Goal: Check status: Check status

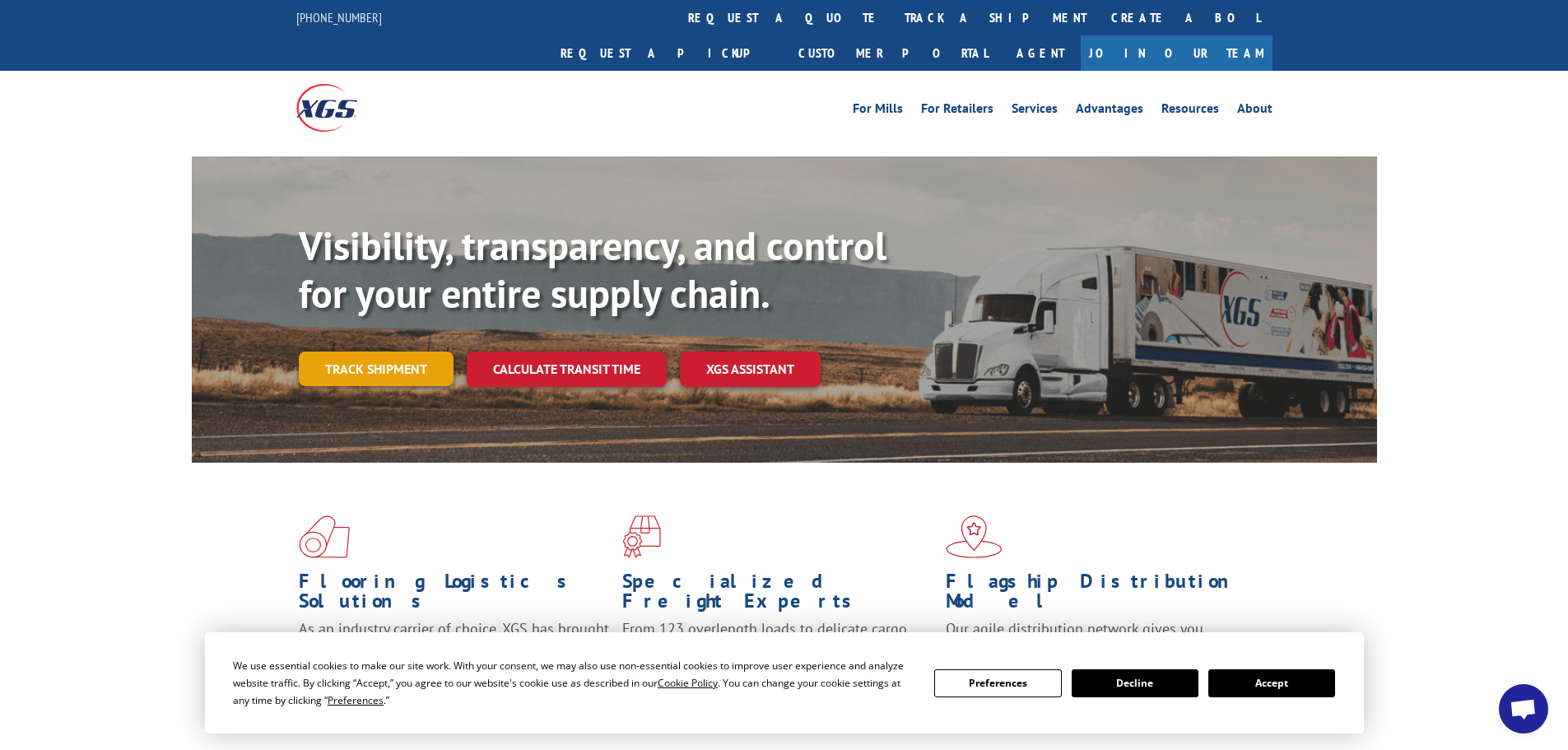
click at [349, 352] on link "Track shipment" at bounding box center [376, 369] width 155 height 35
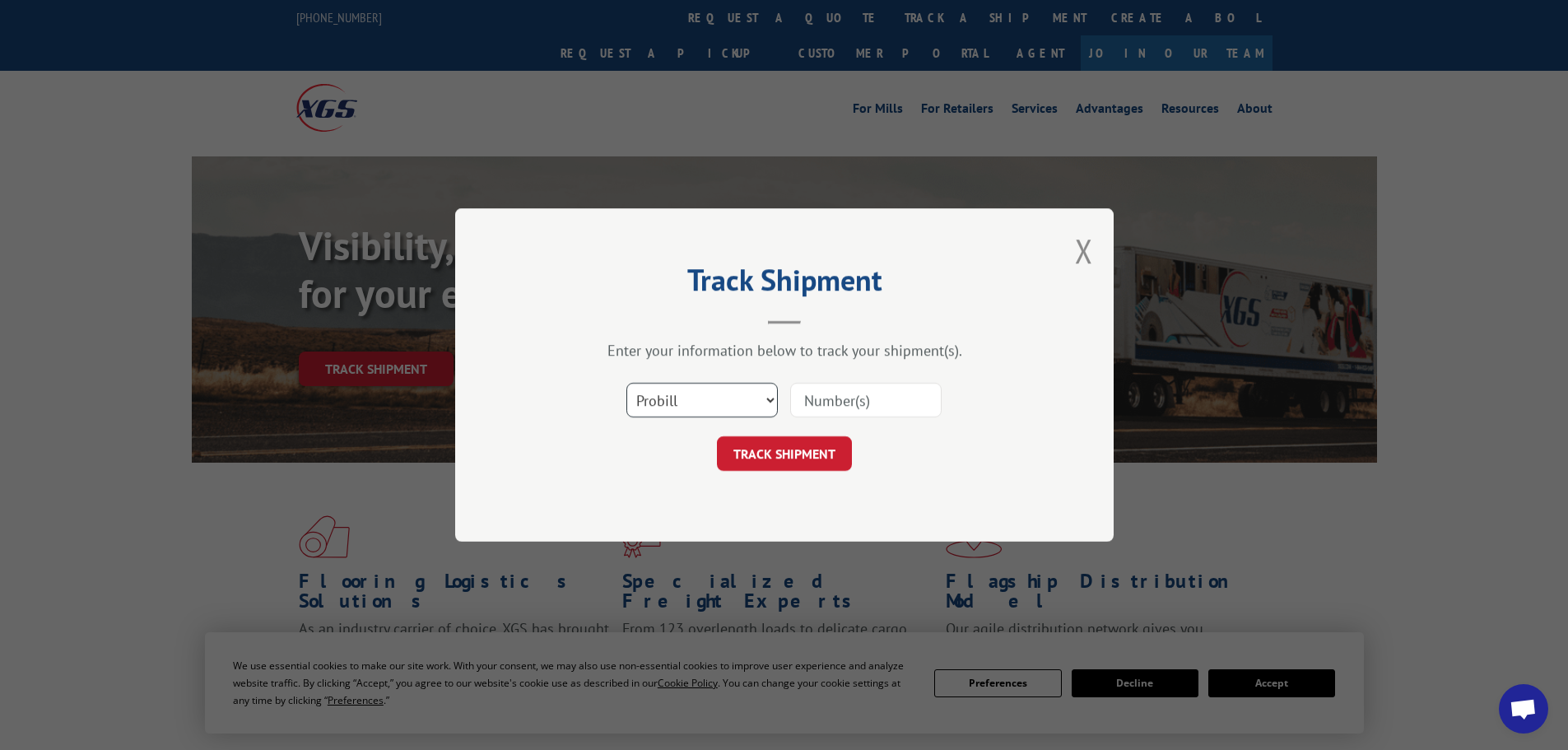
click at [743, 401] on select "Select category... Probill BOL PO" at bounding box center [702, 401] width 151 height 35
select select "bol"
click at [627, 383] on select "Select category... Probill BOL PO" at bounding box center [702, 401] width 151 height 35
click at [855, 392] on input at bounding box center [865, 401] width 151 height 35
paste input "5148130"
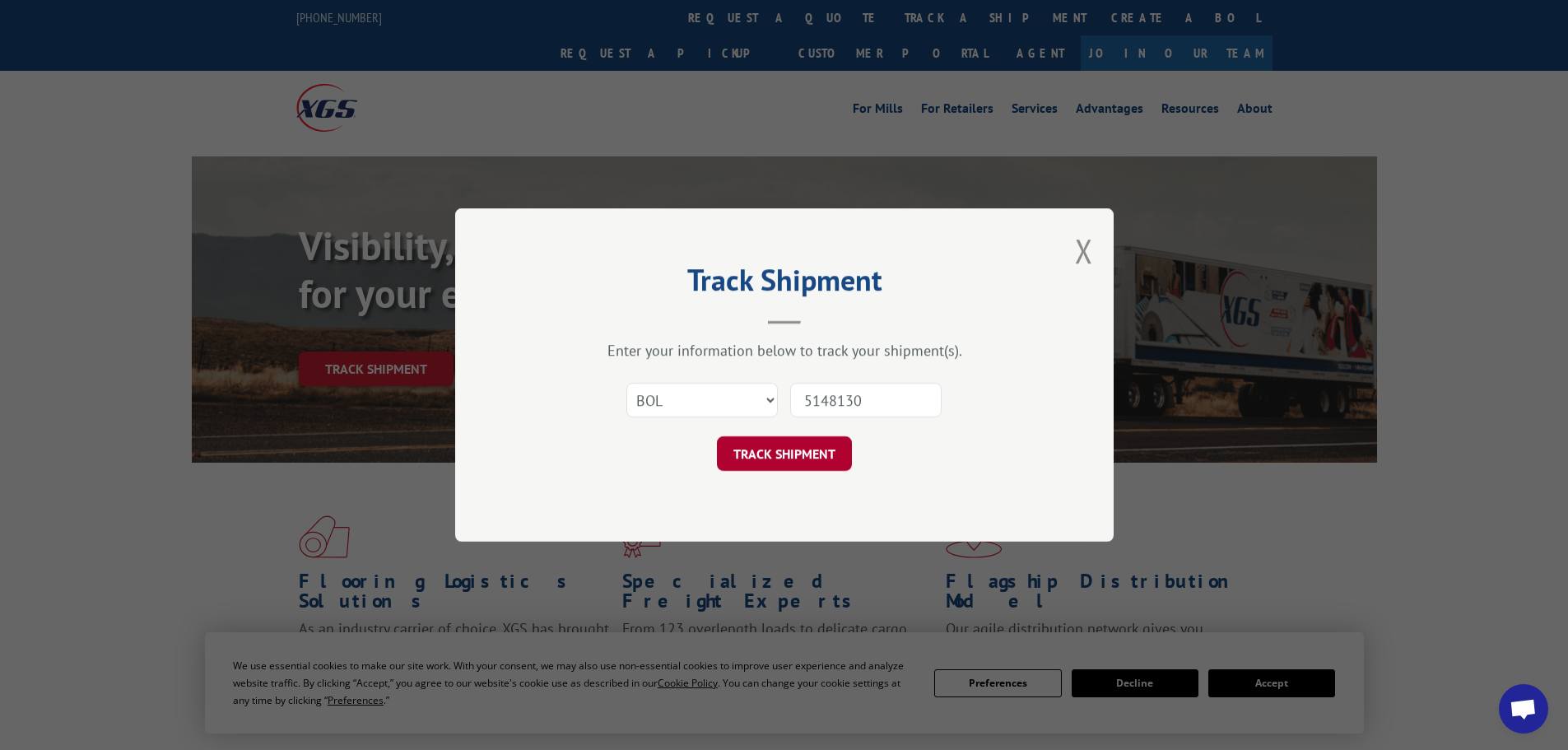
type input "5148130"
click at [829, 452] on button "TRACK SHIPMENT" at bounding box center [784, 454] width 135 height 35
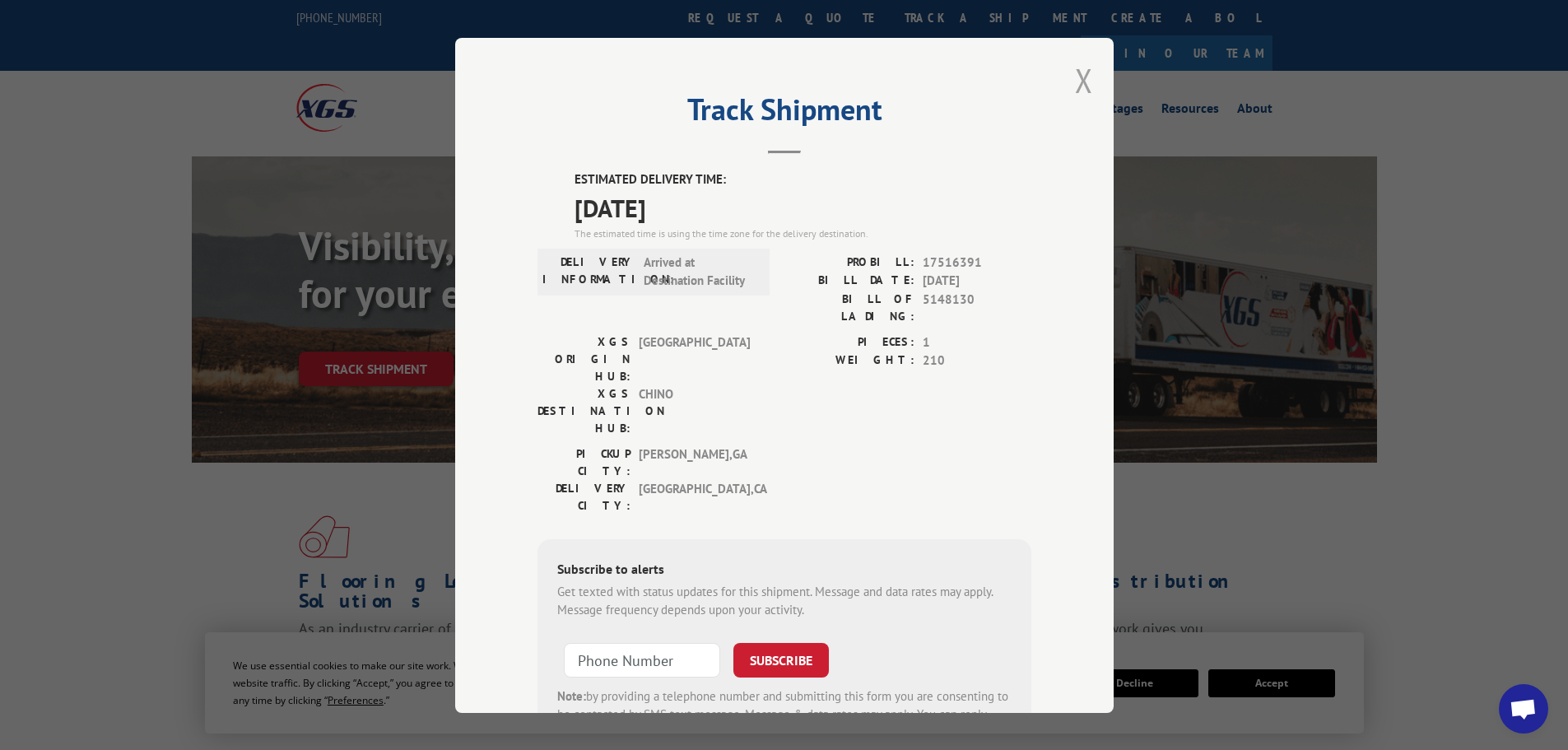
click at [1078, 80] on button "Close modal" at bounding box center [1084, 81] width 18 height 44
